Goal: Task Accomplishment & Management: Use online tool/utility

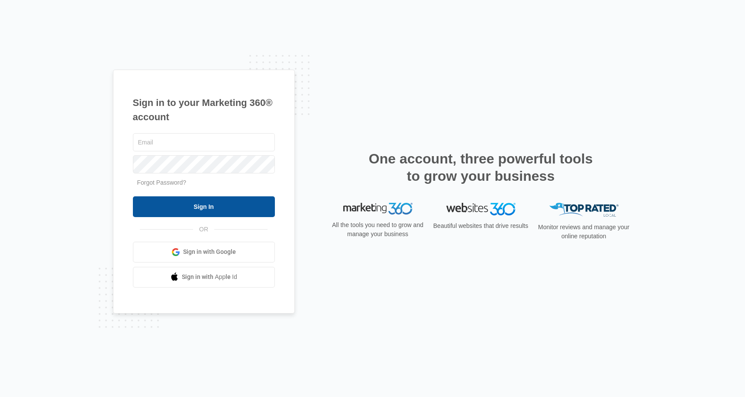
type input "[EMAIL_ADDRESS][DOMAIN_NAME]"
click at [211, 199] on input "Sign In" at bounding box center [204, 207] width 142 height 21
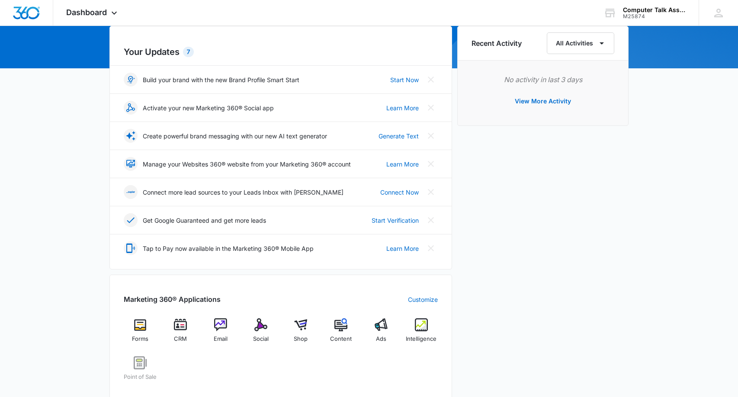
scroll to position [191, 0]
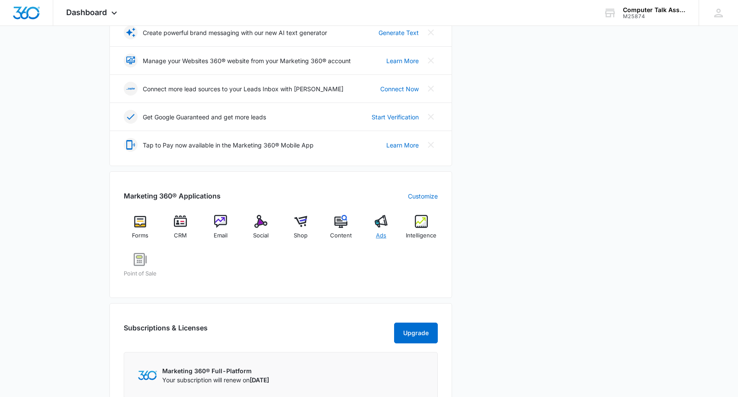
click at [373, 223] on div "Ads" at bounding box center [381, 230] width 33 height 31
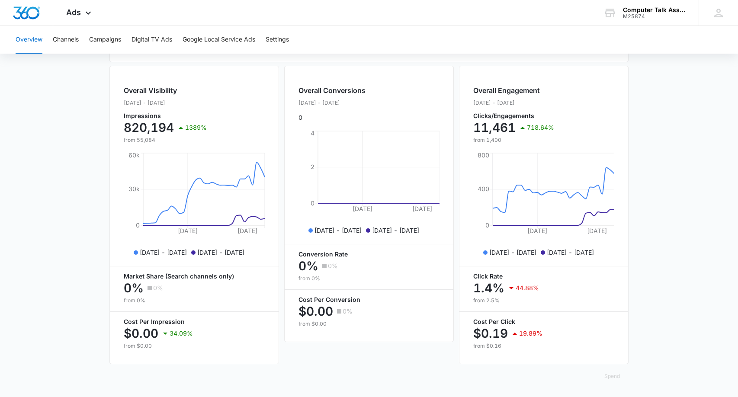
scroll to position [23, 0]
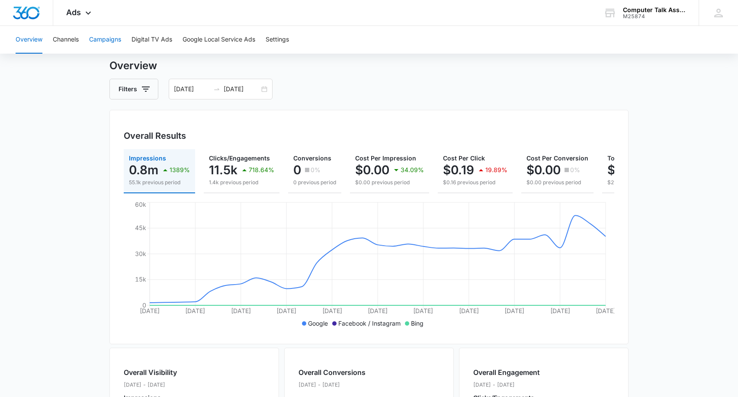
click at [120, 37] on button "Campaigns" at bounding box center [105, 40] width 32 height 28
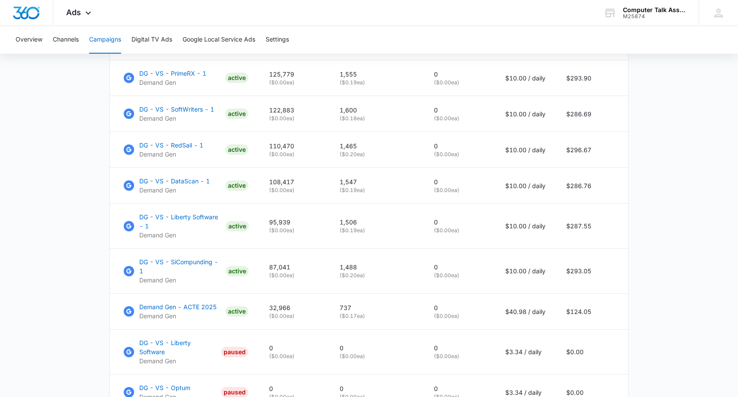
scroll to position [467, 0]
